Goal: Information Seeking & Learning: Learn about a topic

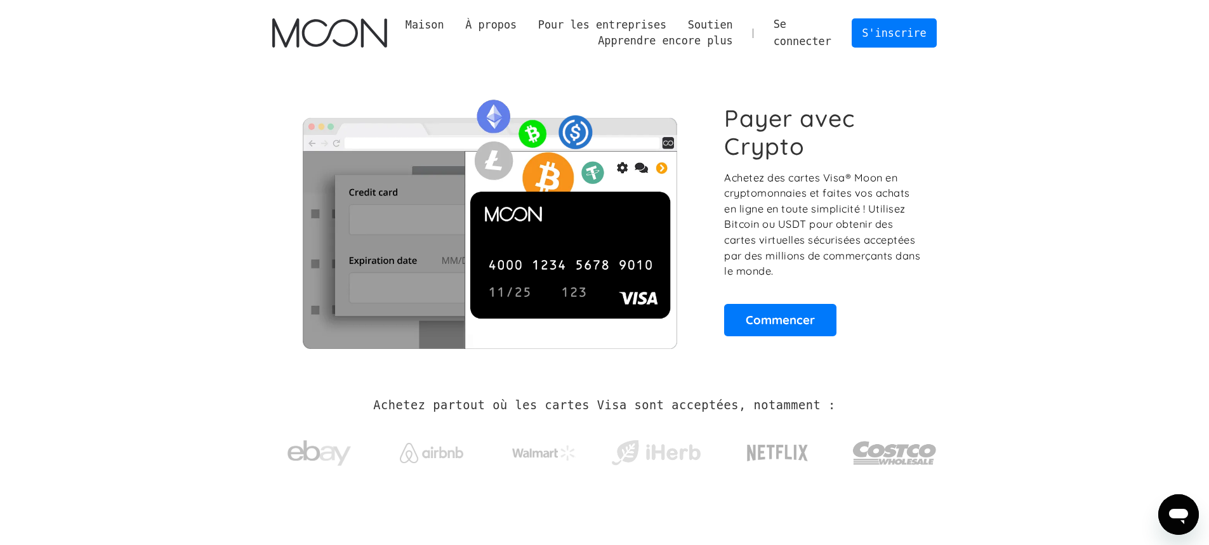
click at [1009, 295] on section "Payer avec Crypto Achetez des cartes Visa® Moon en cryptomonnaies et faites vos…" at bounding box center [604, 220] width 1209 height 308
drag, startPoint x: 251, startPoint y: 338, endPoint x: 320, endPoint y: -53, distance: 397.0
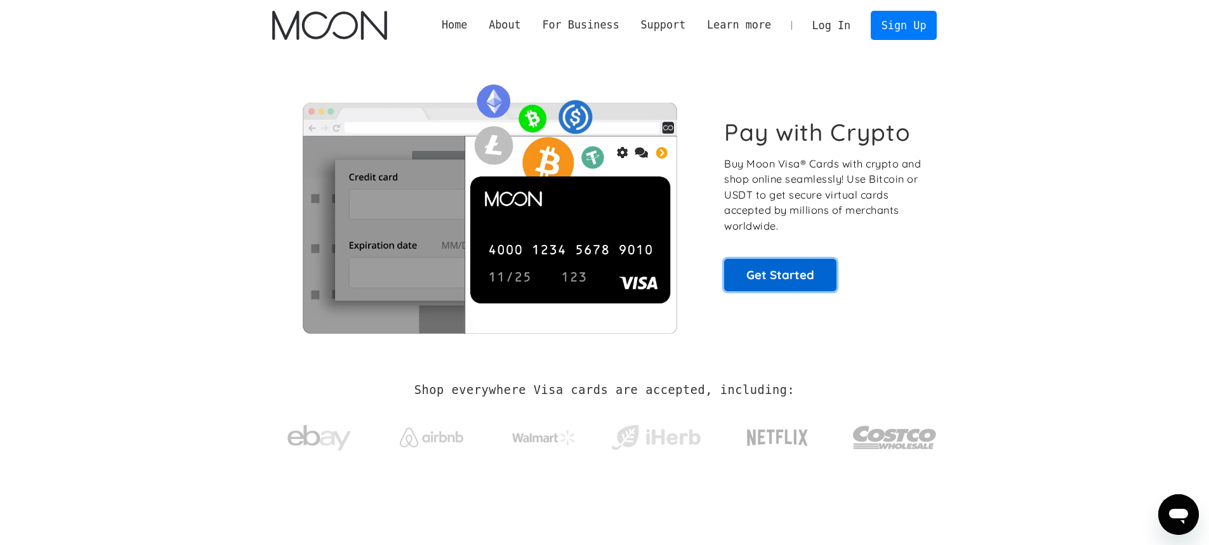
click at [781, 277] on link "Get Started" at bounding box center [780, 275] width 112 height 32
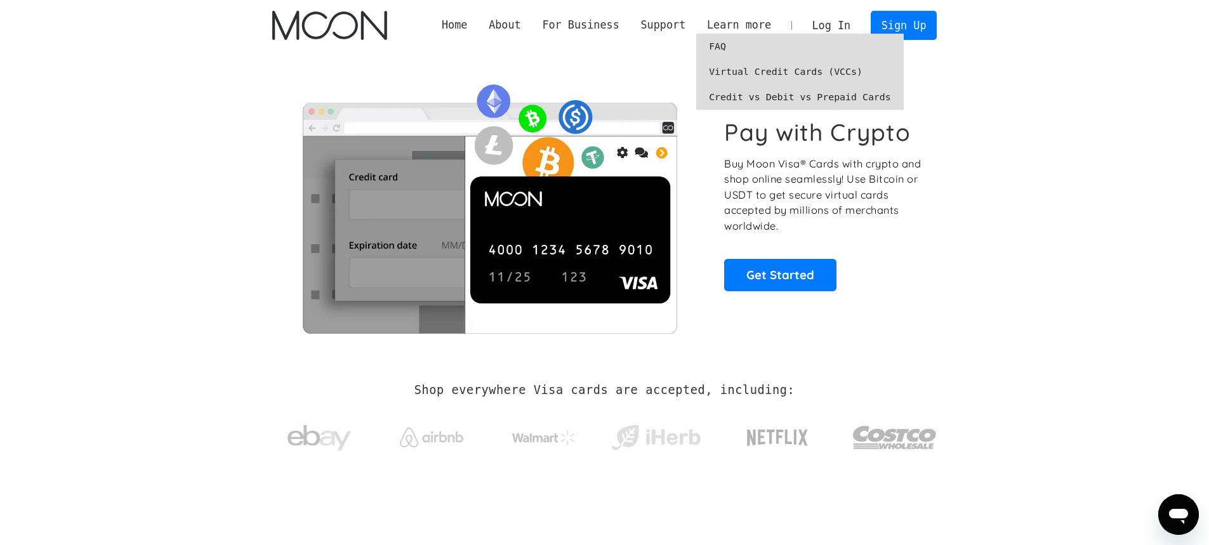
click at [755, 100] on link "Credit vs Debit vs Prepaid Cards" at bounding box center [800, 96] width 208 height 25
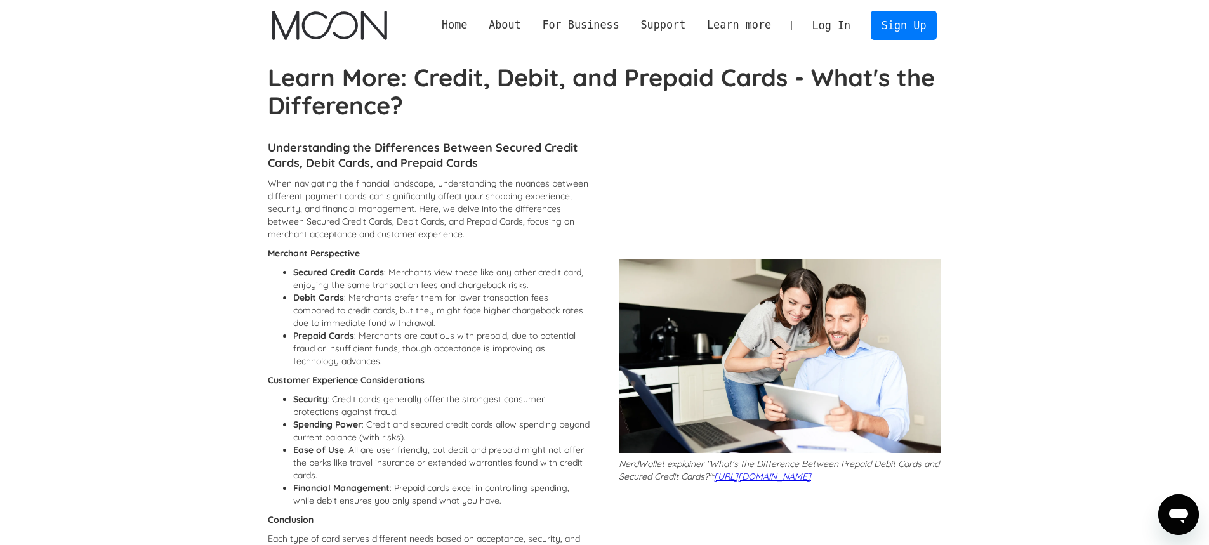
click at [313, 20] on img "home" at bounding box center [329, 25] width 115 height 29
